Goal: Communication & Community: Answer question/provide support

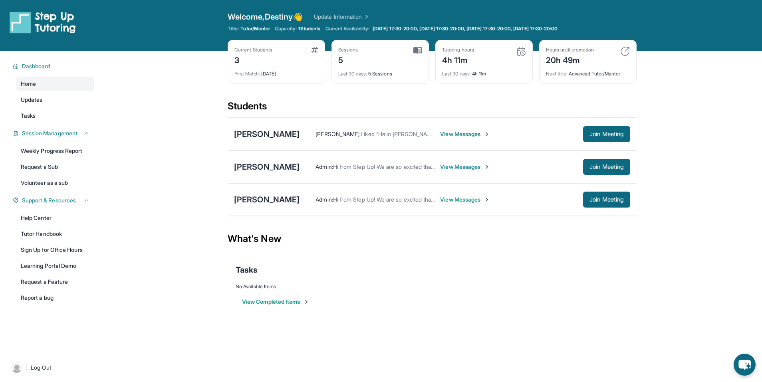
click at [394, 104] on div "Students" at bounding box center [432, 109] width 409 height 18
click at [398, 92] on div "Current Students 3 First Match : [DATE] Sessions 5 Last 30 days : 5 Sessions Tu…" at bounding box center [432, 70] width 409 height 60
click at [381, 230] on div "What's New" at bounding box center [432, 238] width 409 height 35
click at [589, 140] on button "Join Meeting" at bounding box center [606, 134] width 47 height 16
click at [269, 127] on div "[PERSON_NAME] [PERSON_NAME] : Liked “Hello [PERSON_NAME], quick reminder about …" at bounding box center [432, 134] width 409 height 33
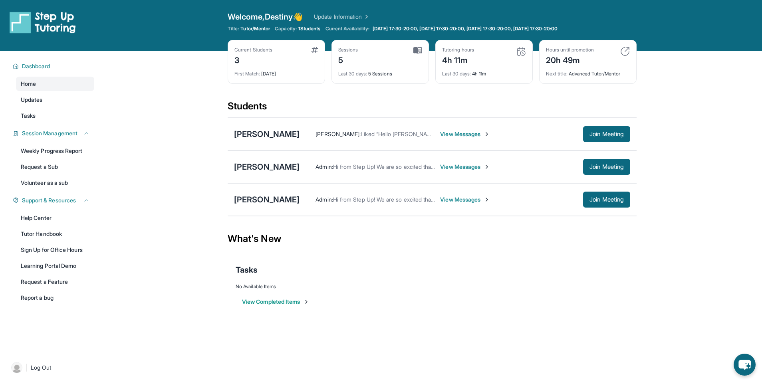
click at [447, 137] on span "View Messages" at bounding box center [465, 134] width 50 height 8
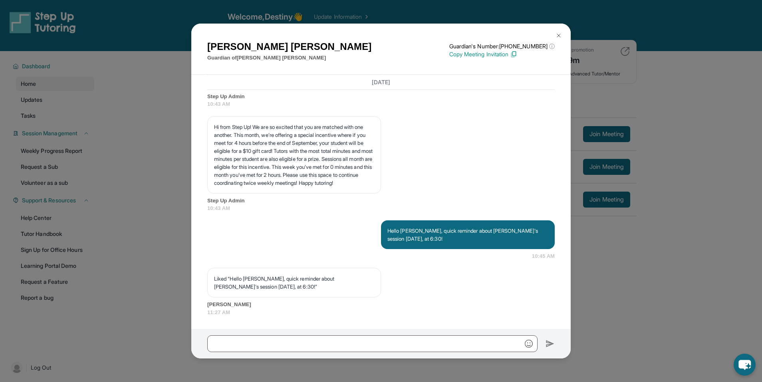
scroll to position [2070, 0]
click at [559, 42] on button at bounding box center [559, 36] width 16 height 16
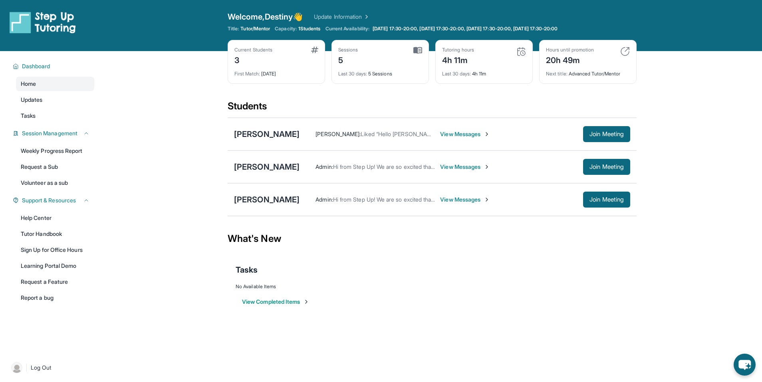
click at [471, 139] on div "[PERSON_NAME] : Liked “Hello [PERSON_NAME], quick reminder about [PERSON_NAME]'…" at bounding box center [464, 134] width 331 height 16
click at [468, 136] on span "View Messages" at bounding box center [465, 134] width 50 height 8
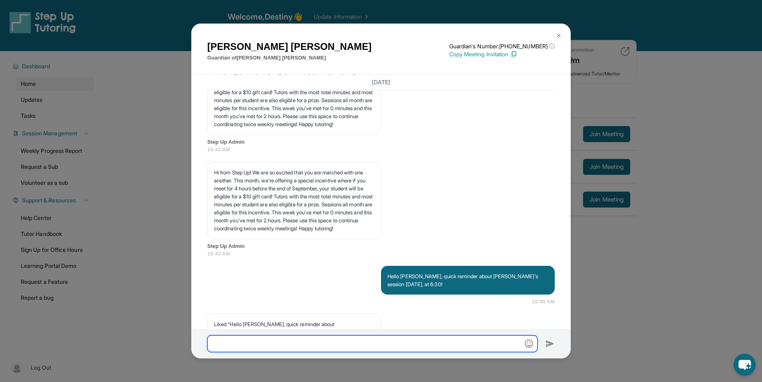
click at [394, 343] on input "text" at bounding box center [372, 343] width 330 height 17
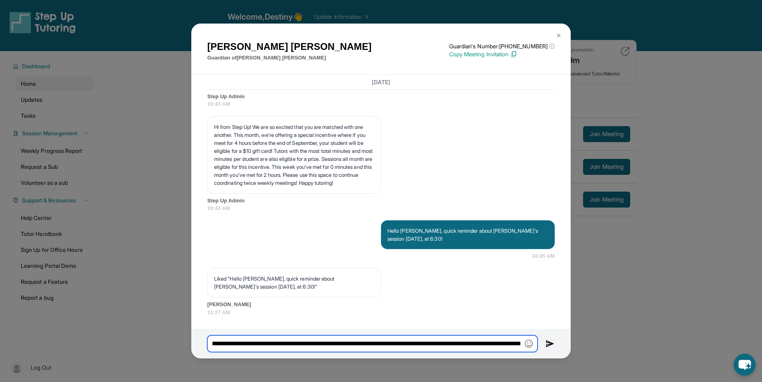
scroll to position [0, 103]
type input "**********"
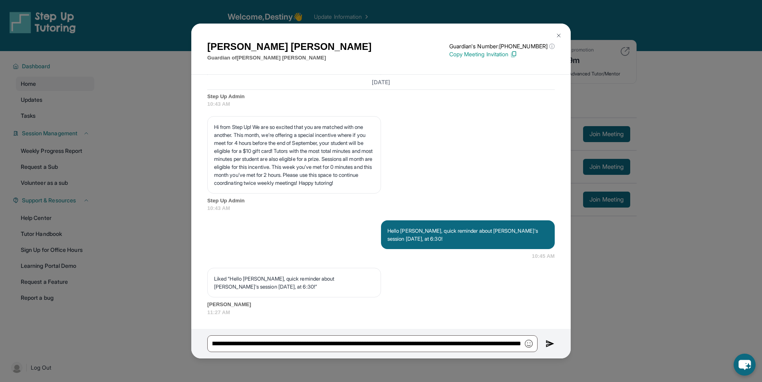
scroll to position [0, 0]
click at [528, 346] on img "button" at bounding box center [529, 344] width 8 height 8
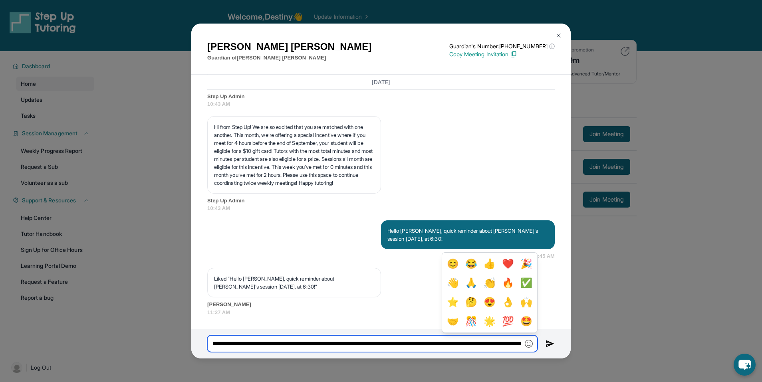
click at [510, 344] on input "**********" at bounding box center [372, 343] width 330 height 17
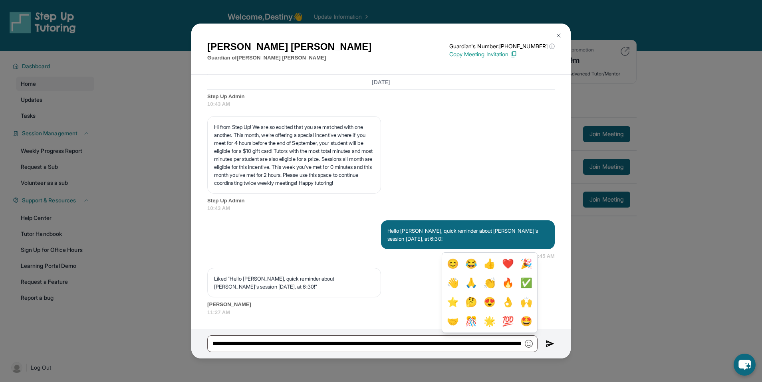
click at [550, 345] on img at bounding box center [549, 344] width 9 height 10
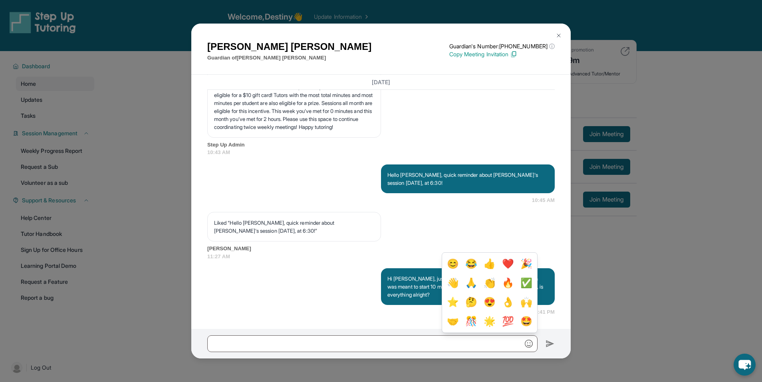
scroll to position [2126, 0]
click at [381, 299] on div "Hi [PERSON_NAME], just checking in! [PERSON_NAME]'s session was meant to start …" at bounding box center [468, 286] width 174 height 37
click at [533, 343] on img "button" at bounding box center [529, 344] width 8 height 8
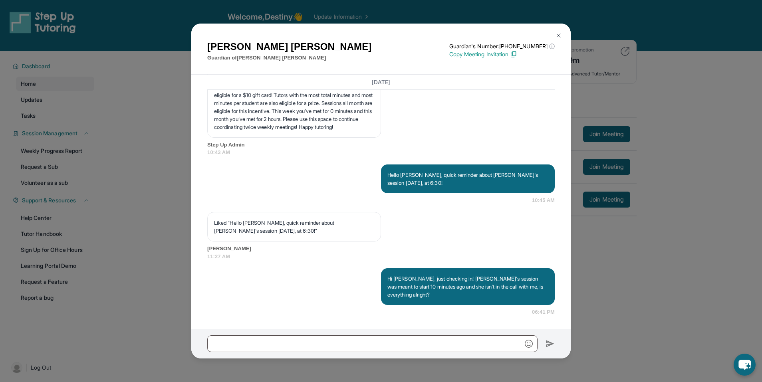
click at [476, 325] on div "[DATE] <p>**New Step Up [PERSON_NAME] Chat**: Hi [PERSON_NAME]! This is the sta…" at bounding box center [380, 202] width 379 height 254
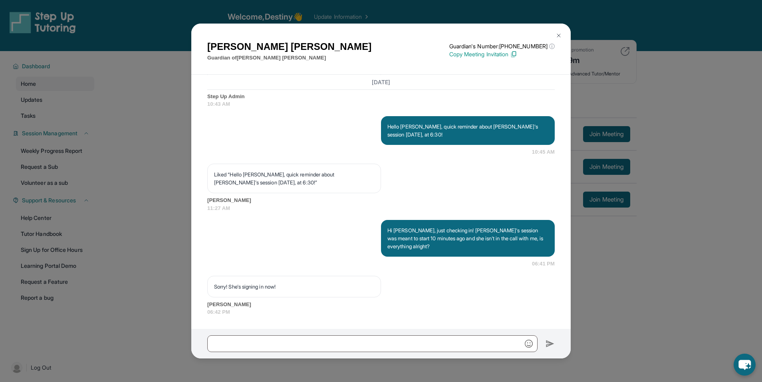
scroll to position [2174, 0]
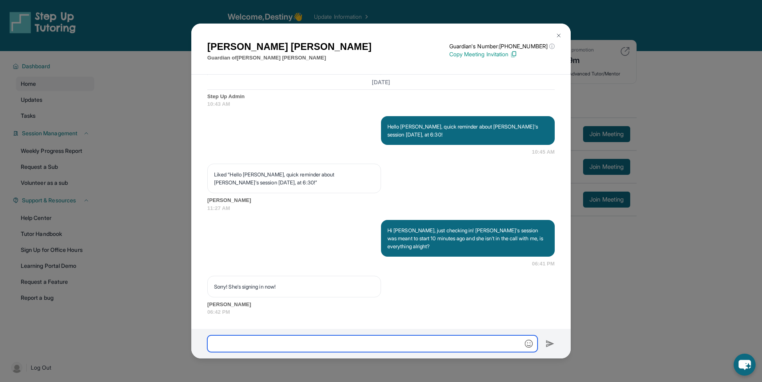
click at [471, 346] on input "text" at bounding box center [372, 343] width 330 height 17
type input "**********"
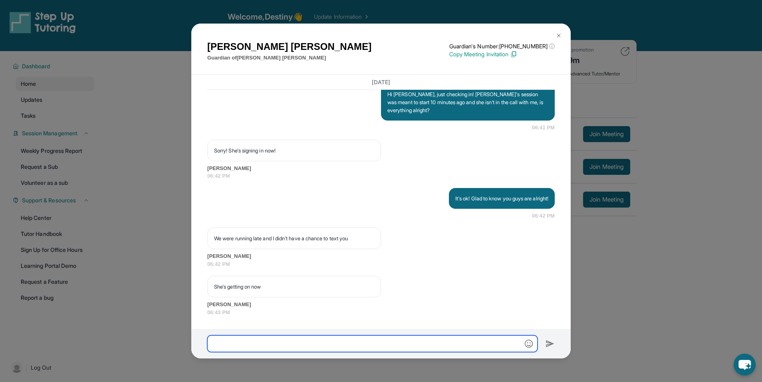
scroll to position [2310, 0]
